Goal: Navigation & Orientation: Find specific page/section

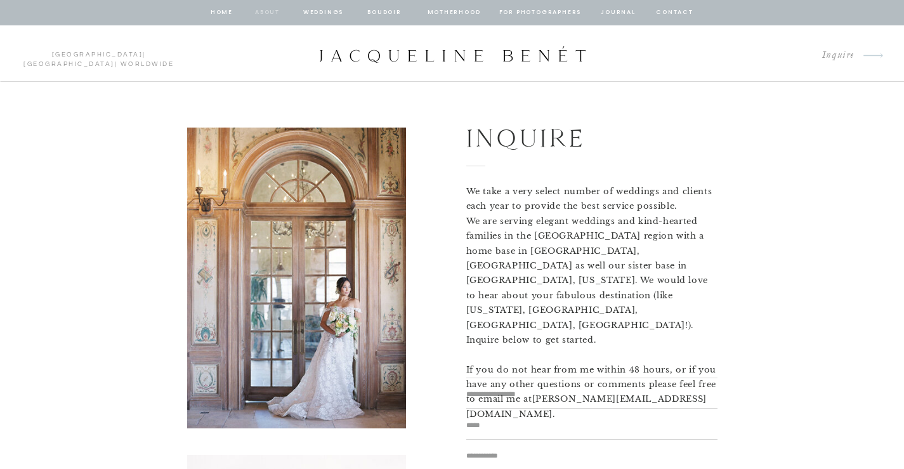
click at [261, 17] on nav "about" at bounding box center [268, 12] width 27 height 11
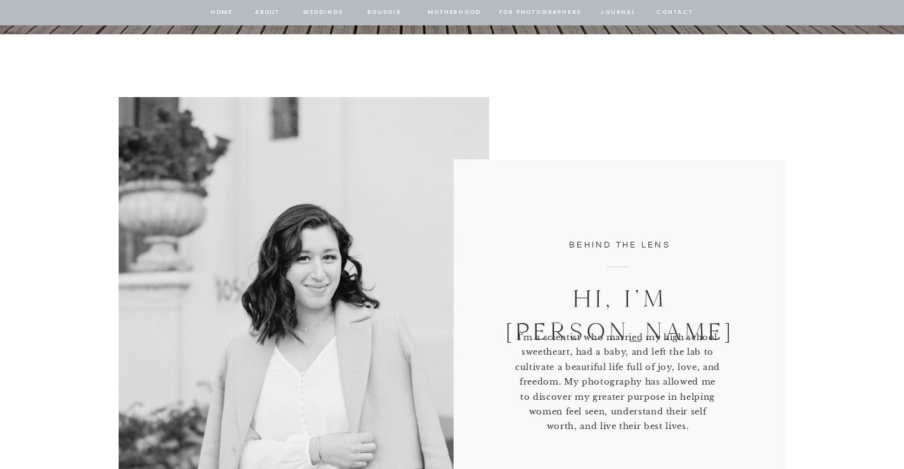
scroll to position [206, 0]
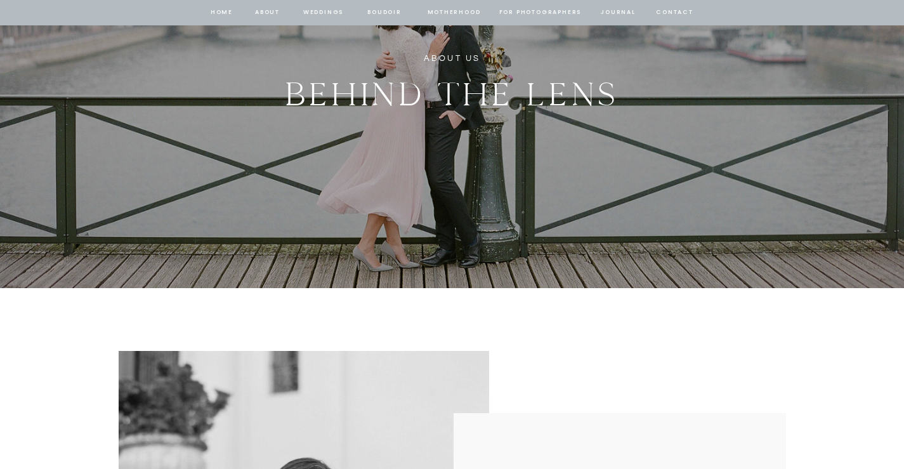
click at [683, 10] on nav "contact" at bounding box center [675, 12] width 41 height 11
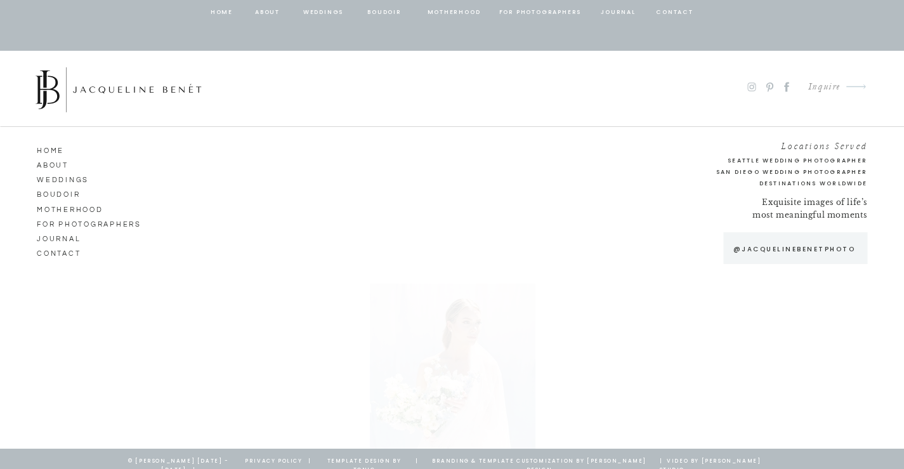
scroll to position [1238, 0]
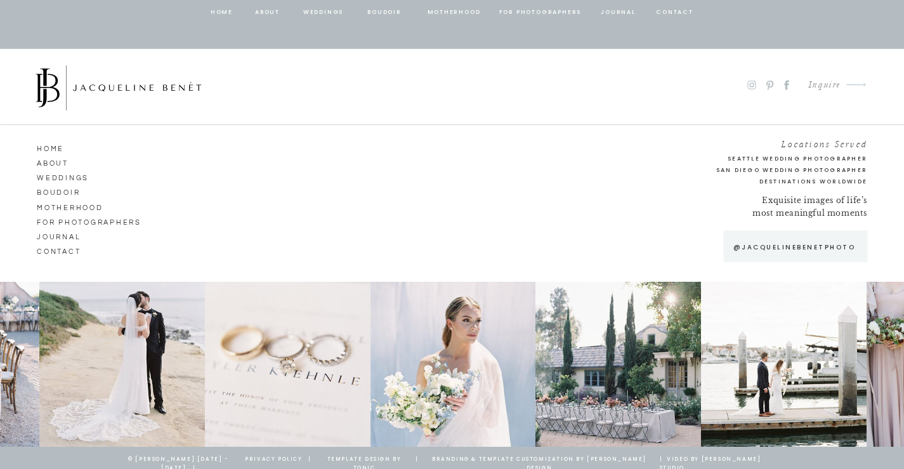
click at [753, 86] on icon at bounding box center [752, 85] width 4 height 4
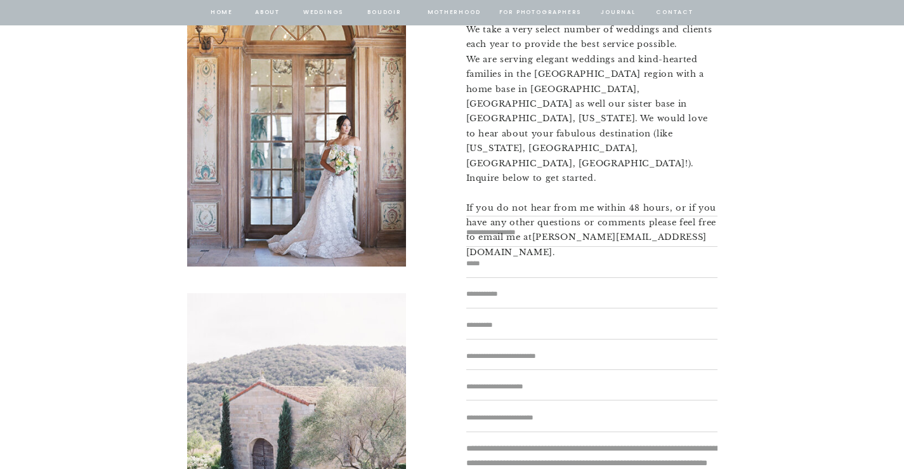
scroll to position [0, 0]
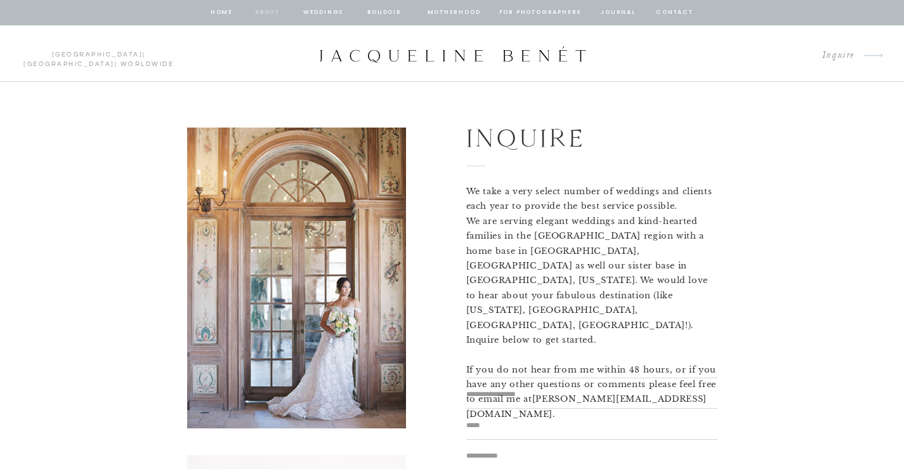
click at [268, 8] on nav "about" at bounding box center [268, 12] width 27 height 11
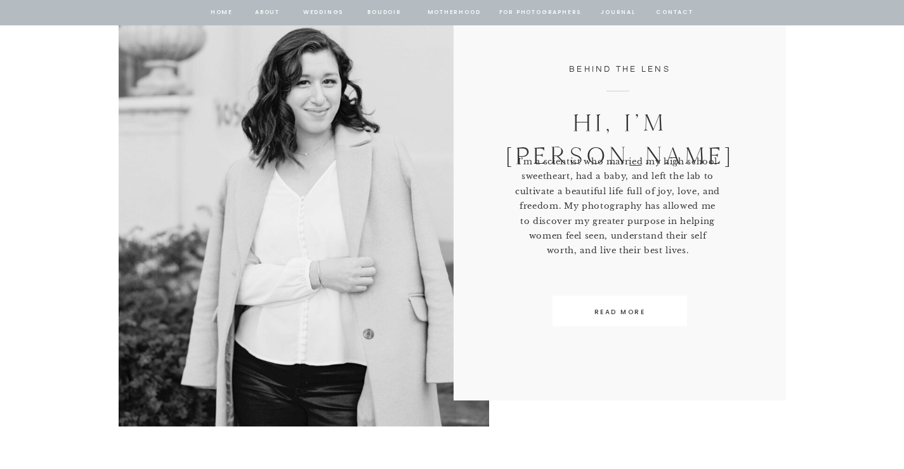
scroll to position [635, 0]
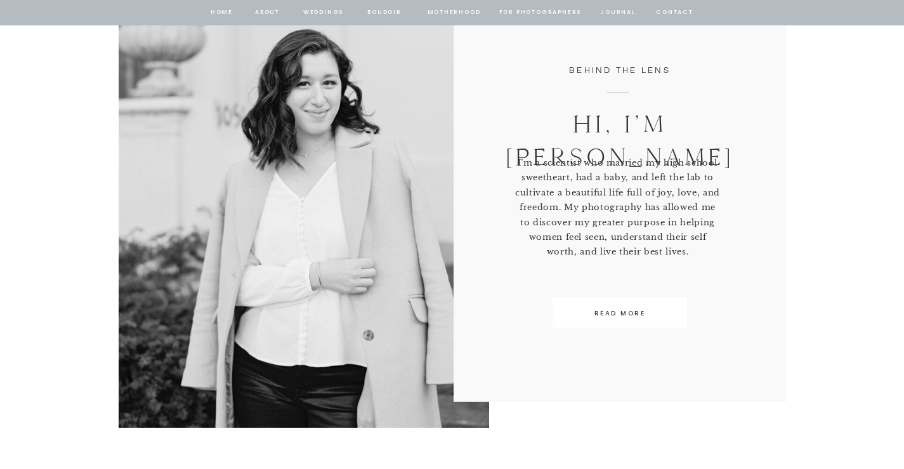
click at [657, 121] on p "Hi, I’m [PERSON_NAME]" at bounding box center [621, 121] width 232 height 29
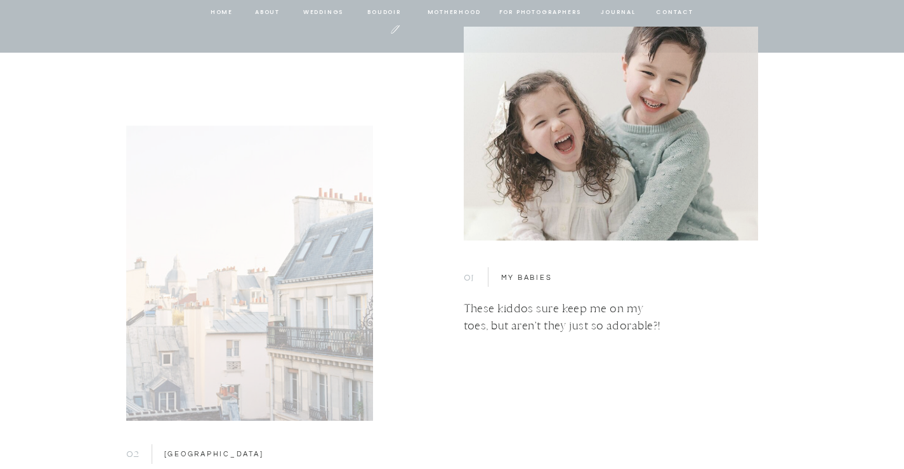
scroll to position [3871, 0]
